Goal: Task Accomplishment & Management: Manage account settings

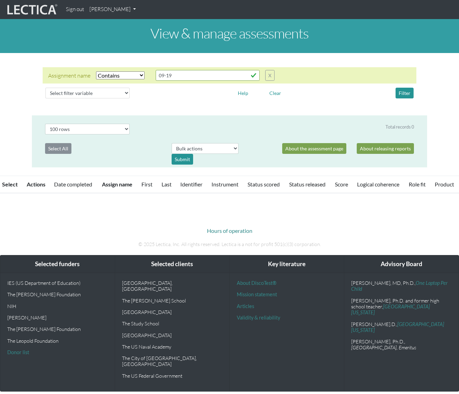
select select "icontains"
select select "100"
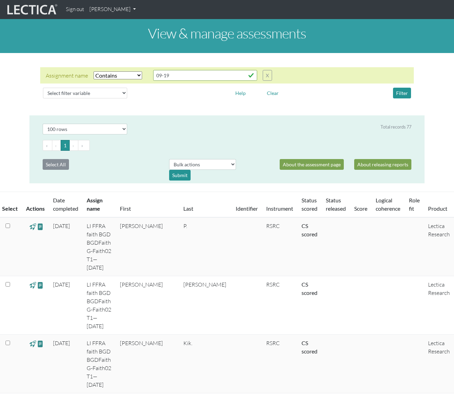
click at [117, 6] on link "[PERSON_NAME]" at bounding box center [113, 10] width 52 height 14
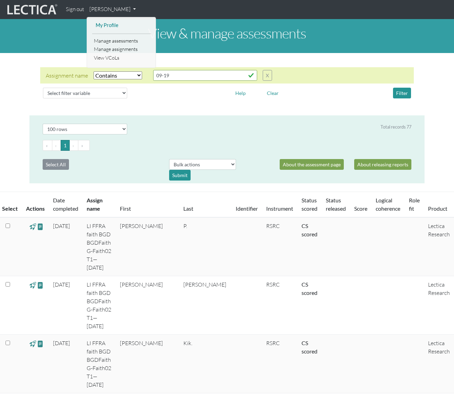
click at [117, 27] on link "My Profile" at bounding box center [121, 25] width 55 height 9
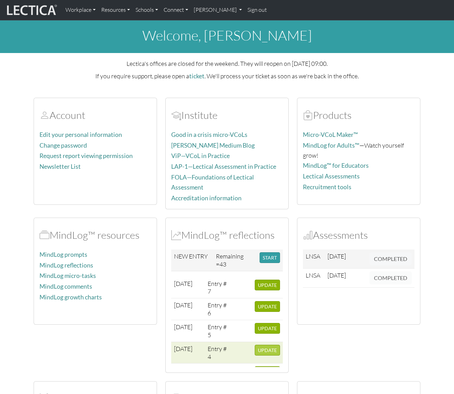
scroll to position [67, 0]
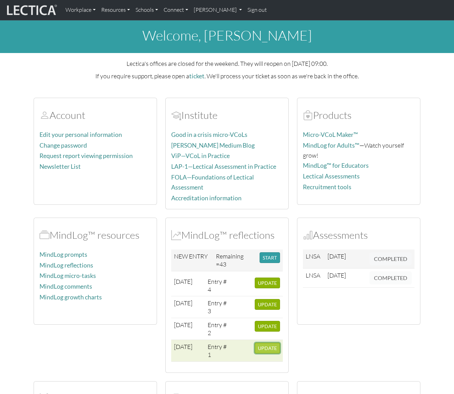
click at [265, 345] on span "UPDATE" at bounding box center [267, 348] width 19 height 6
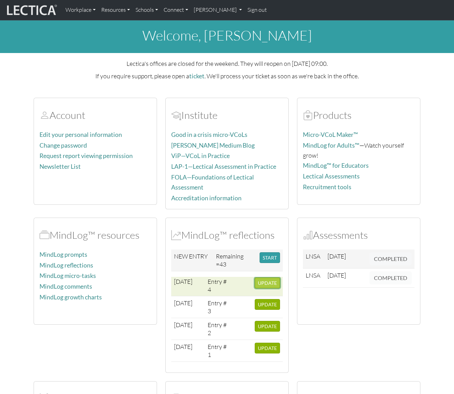
click at [264, 280] on span "UPDATE" at bounding box center [267, 283] width 19 height 6
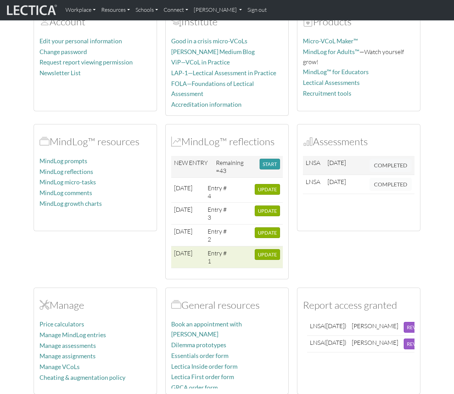
scroll to position [94, 0]
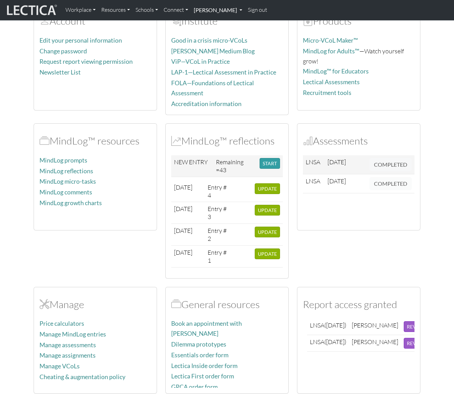
click at [236, 10] on link "[PERSON_NAME]" at bounding box center [218, 10] width 54 height 15
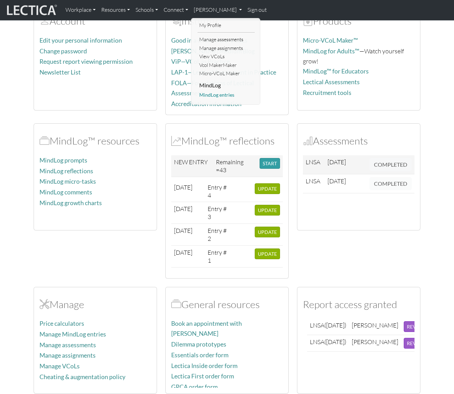
click at [222, 95] on link "MindLog entries" at bounding box center [226, 95] width 57 height 9
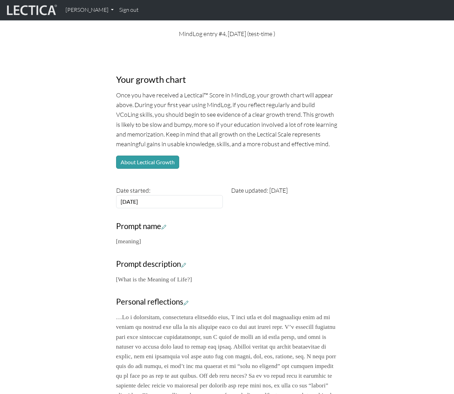
scroll to position [63, 0]
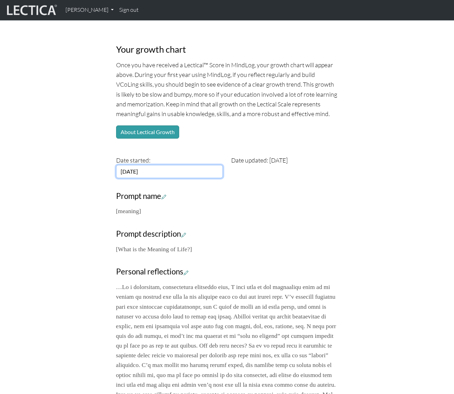
click at [146, 172] on input "2002-03-26" at bounding box center [169, 171] width 107 height 13
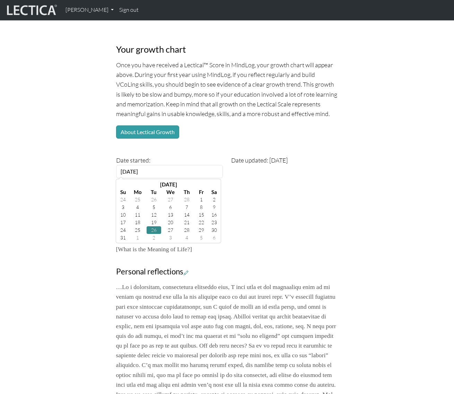
click at [332, 141] on div "Your growth chart Once you have received a Lectical™ Score in MindLog, your gro…" at bounding box center [227, 259] width 231 height 456
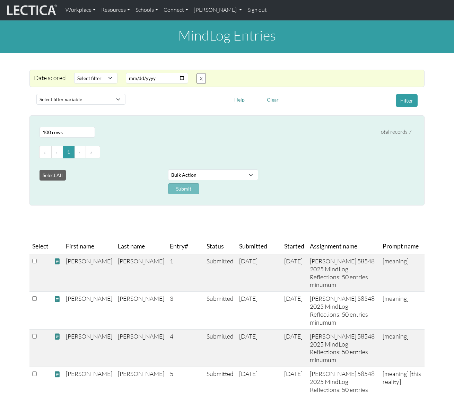
select select "100"
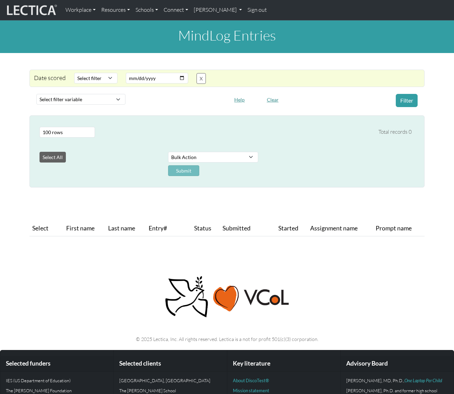
select select "100"
click at [270, 99] on button "Clear" at bounding box center [273, 99] width 18 height 11
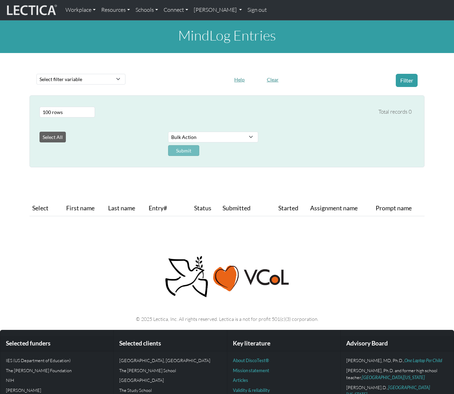
select select "100"
click at [273, 79] on button "Clear" at bounding box center [273, 79] width 18 height 11
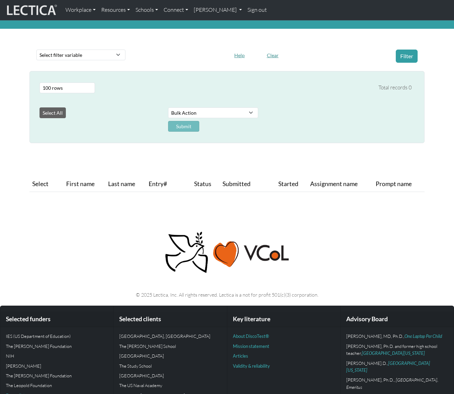
scroll to position [47, 0]
